Goal: Complete application form

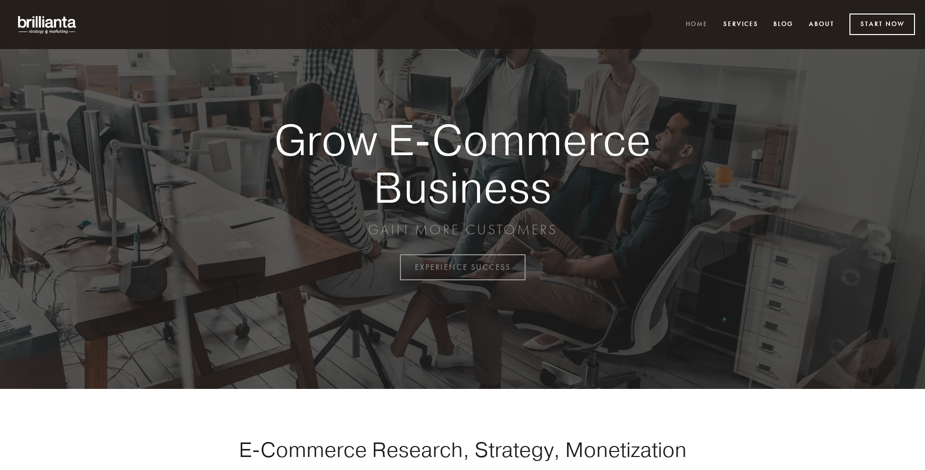
scroll to position [2623, 0]
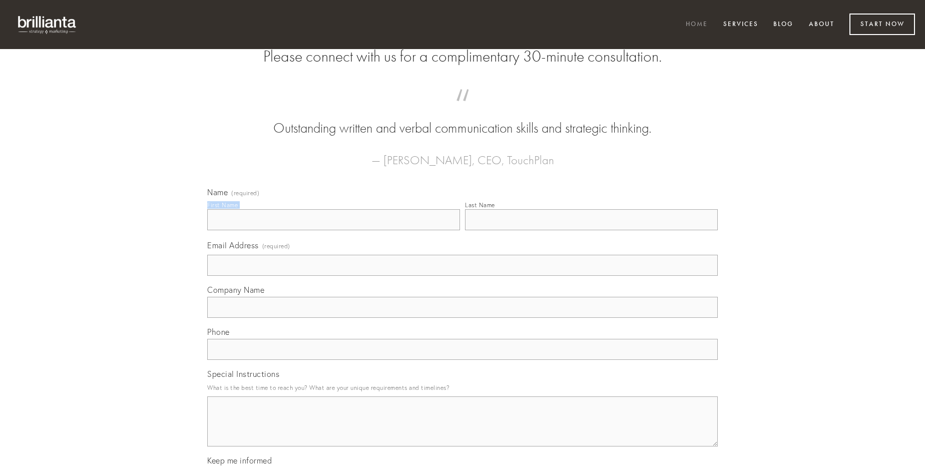
type input "[PERSON_NAME]"
click at [591, 230] on input "Last Name" at bounding box center [591, 219] width 253 height 21
type input "[PERSON_NAME]"
click at [462, 276] on input "Email Address (required)" at bounding box center [462, 265] width 510 height 21
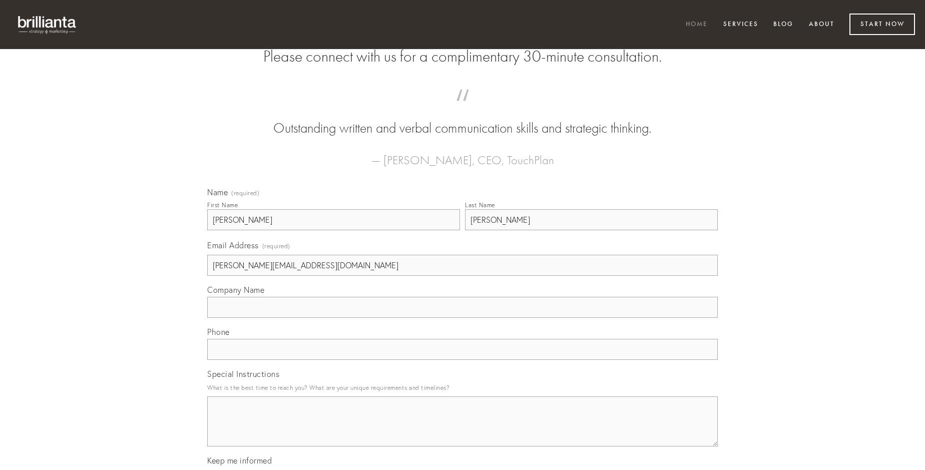
type input "[PERSON_NAME][EMAIL_ADDRESS][DOMAIN_NAME]"
click at [462, 318] on input "Company Name" at bounding box center [462, 307] width 510 height 21
type input "adsum"
click at [462, 360] on input "text" at bounding box center [462, 349] width 510 height 21
click at [462, 430] on textarea "Special Instructions" at bounding box center [462, 421] width 510 height 50
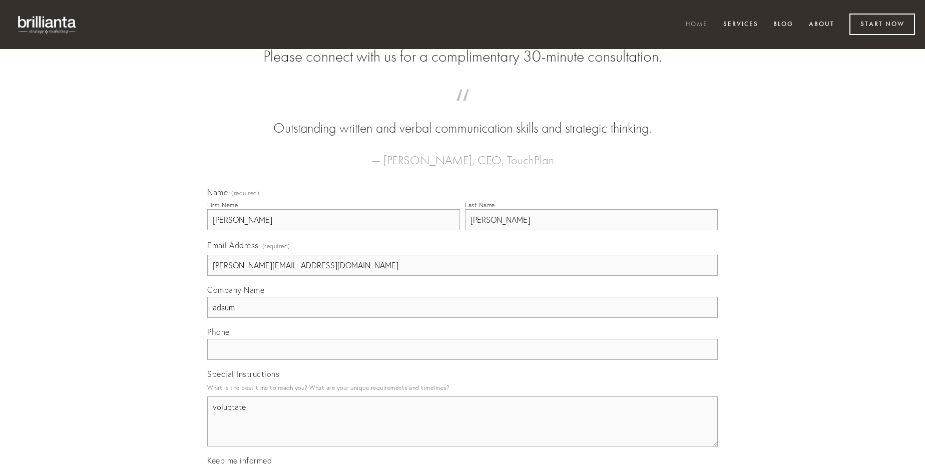
type textarea "voluptate"
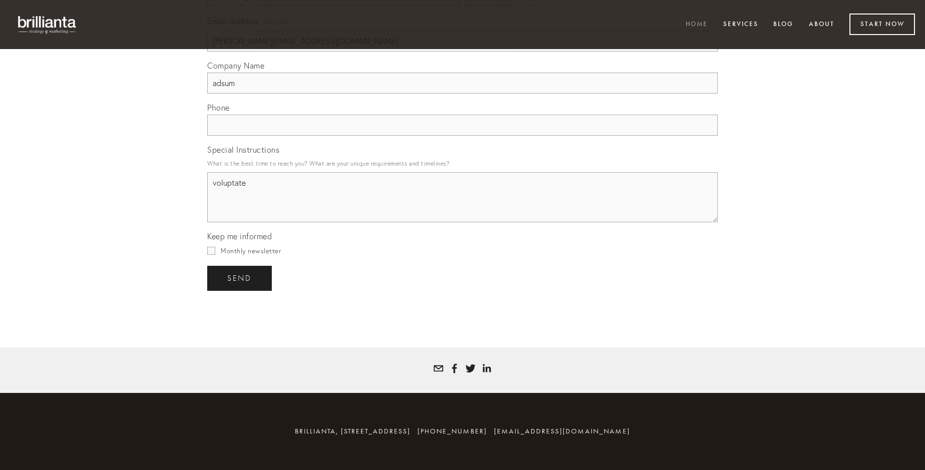
click at [240, 278] on span "send" at bounding box center [239, 278] width 25 height 9
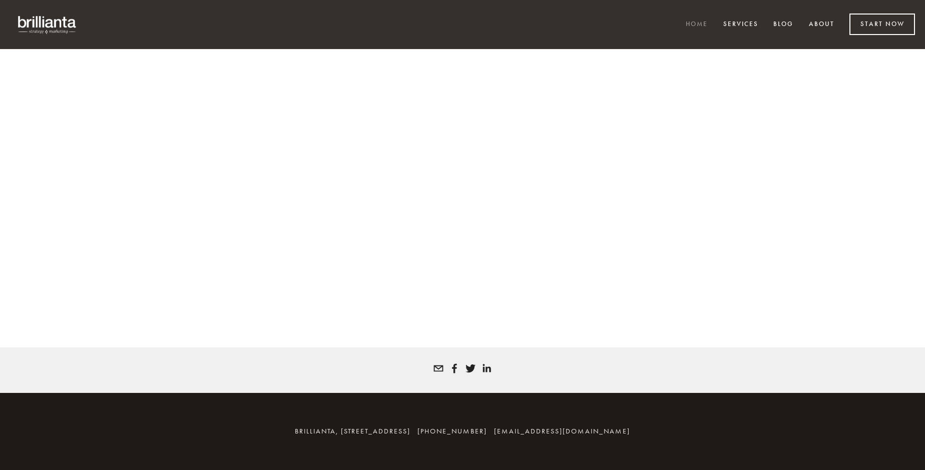
scroll to position [2609, 0]
